Goal: Navigation & Orientation: Find specific page/section

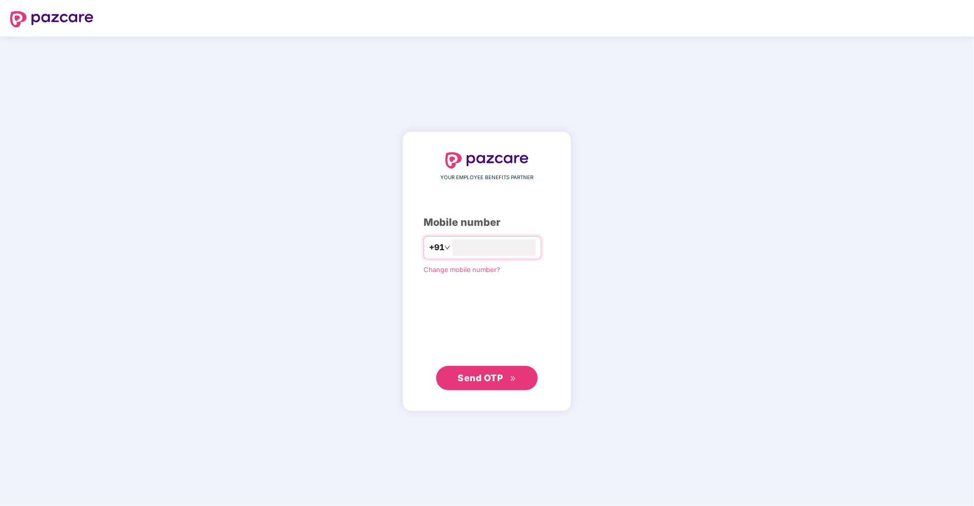
type input "**********"
click at [474, 374] on span "Send OTP" at bounding box center [480, 377] width 45 height 11
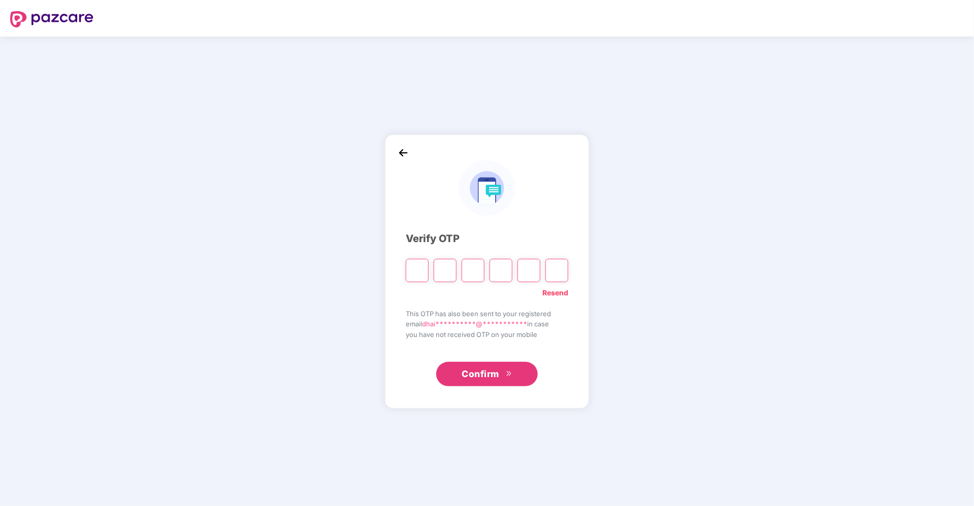
type input "*"
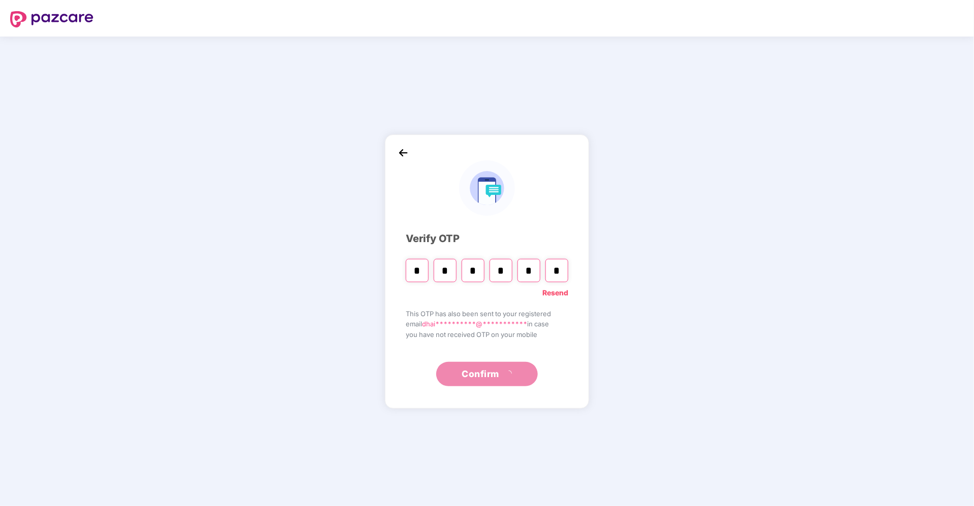
type input "*"
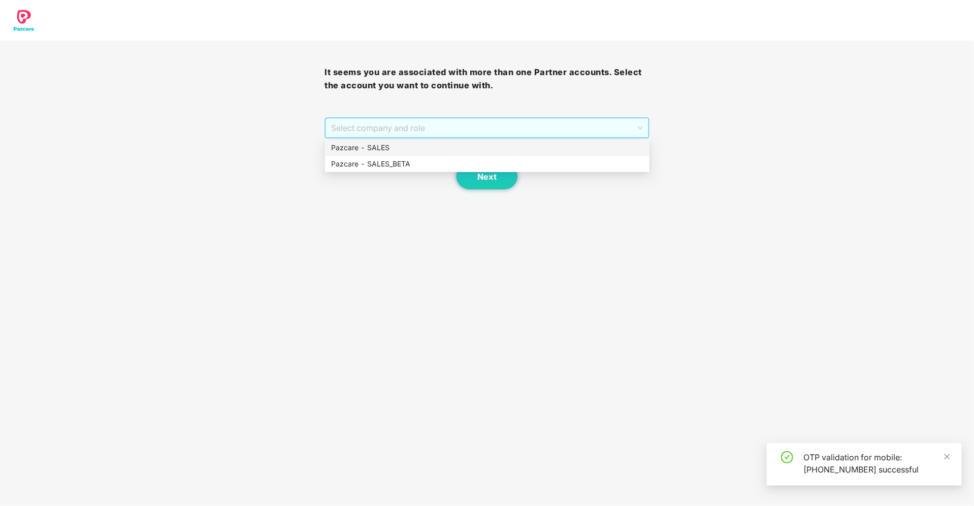
click at [559, 129] on span "Select company and role" at bounding box center [486, 127] width 311 height 19
click at [477, 148] on div "Pazcare - SALES" at bounding box center [487, 147] width 312 height 11
click at [469, 168] on button "Next" at bounding box center [487, 176] width 61 height 25
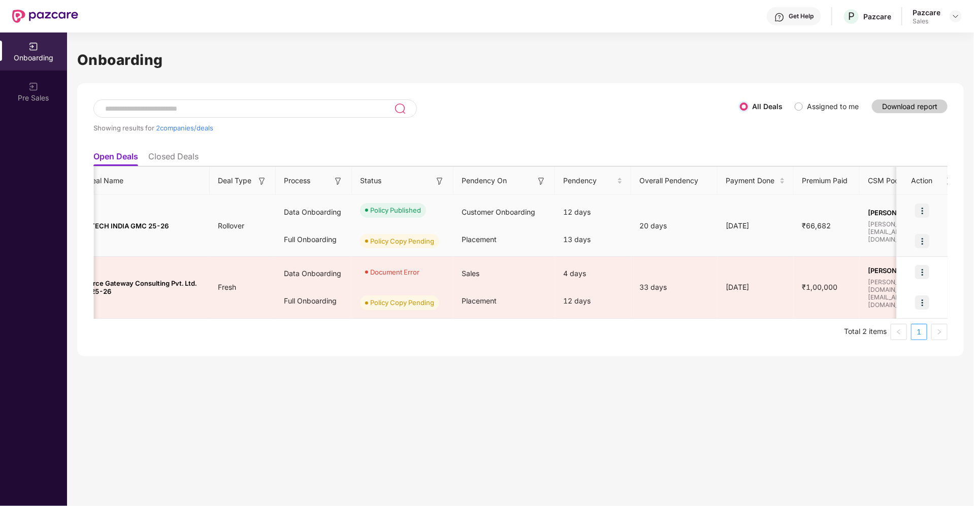
scroll to position [0, 50]
click at [922, 242] on img at bounding box center [922, 241] width 14 height 14
click at [763, 357] on div "Onboarding Showing results for 2 companies/deals All Deals Assigned to me Downl…" at bounding box center [520, 270] width 907 height 474
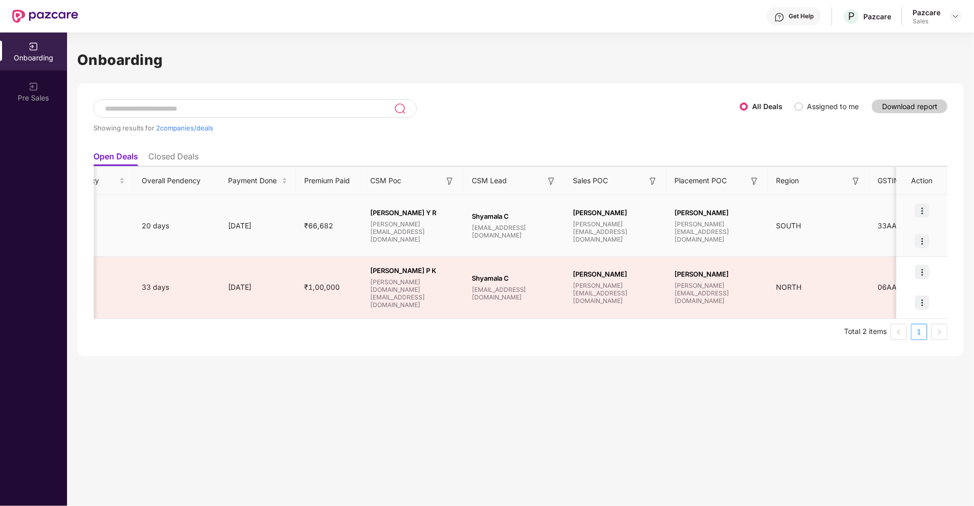
scroll to position [0, 630]
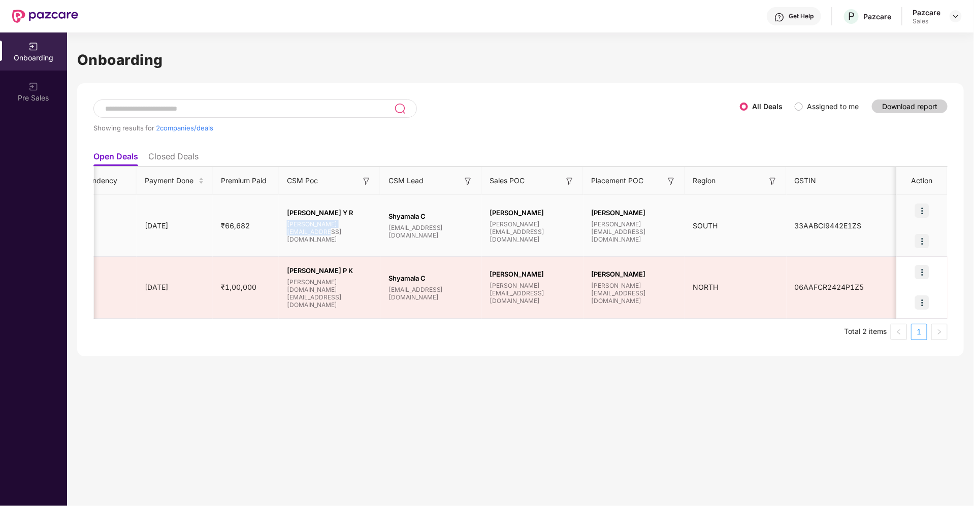
drag, startPoint x: 287, startPoint y: 233, endPoint x: 371, endPoint y: 231, distance: 83.3
click at [371, 231] on span "shreyas.datta@pazcare.com" at bounding box center [329, 231] width 85 height 23
copy span "shreyas.datta@pazcare.com"
click at [958, 16] on img at bounding box center [956, 16] width 8 height 8
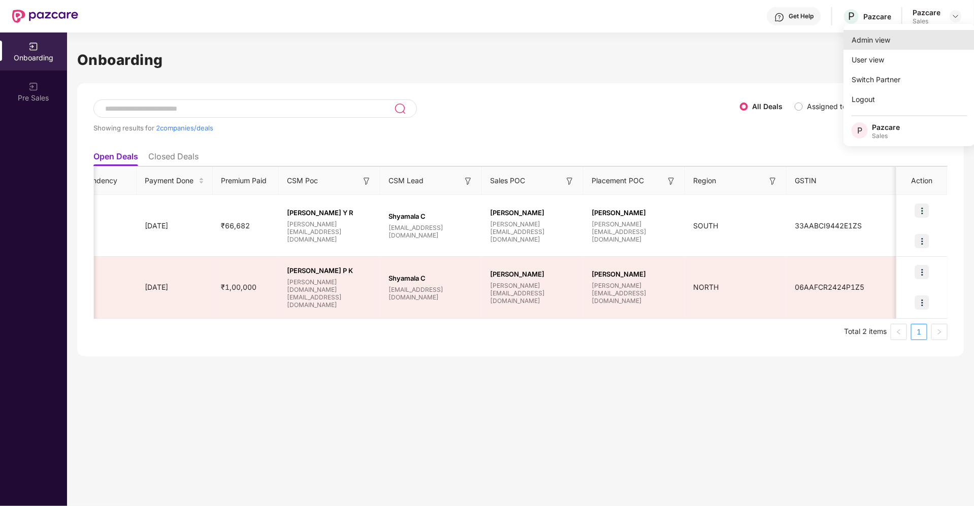
click at [890, 39] on div "Admin view" at bounding box center [910, 40] width 132 height 20
